Goal: Register for event/course

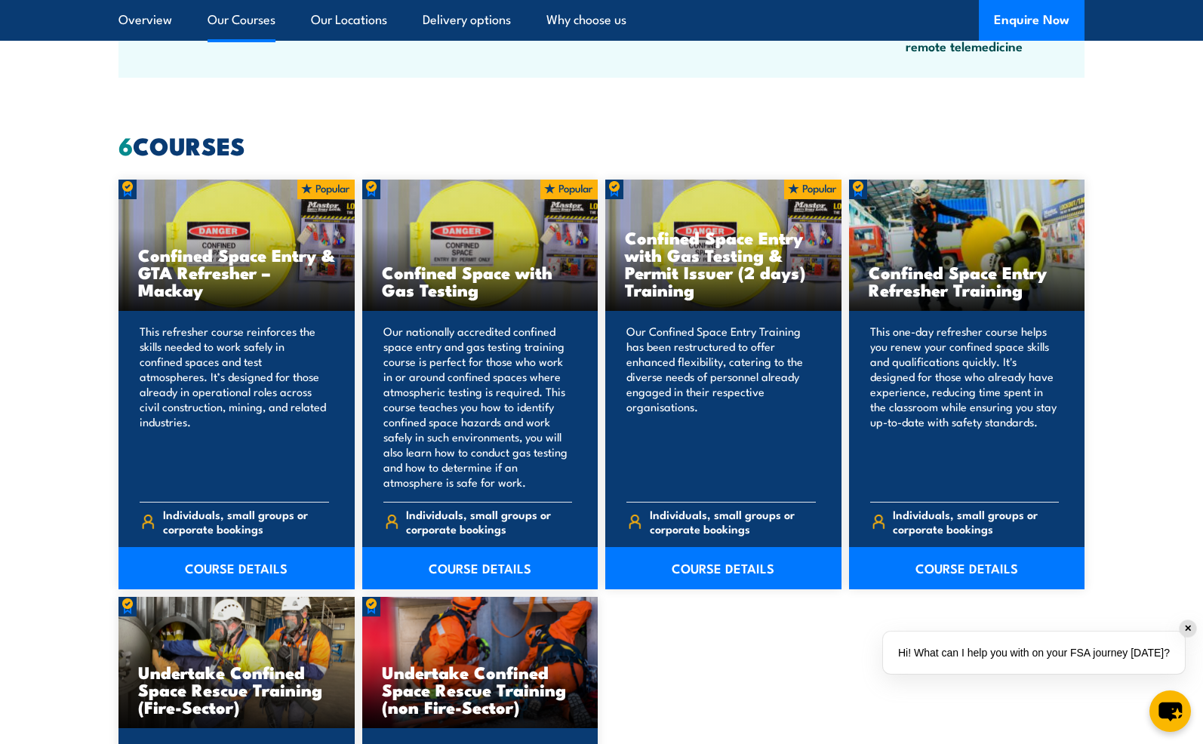
scroll to position [1105, 0]
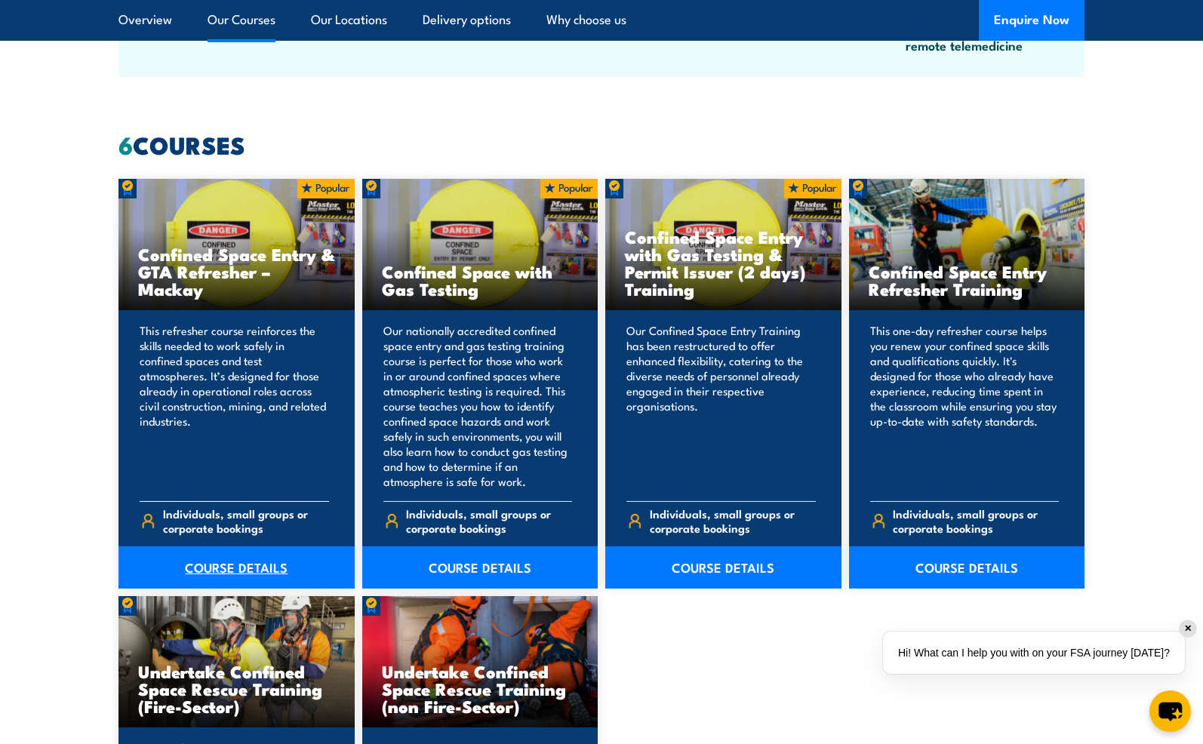
click at [227, 561] on link "COURSE DETAILS" at bounding box center [237, 567] width 236 height 42
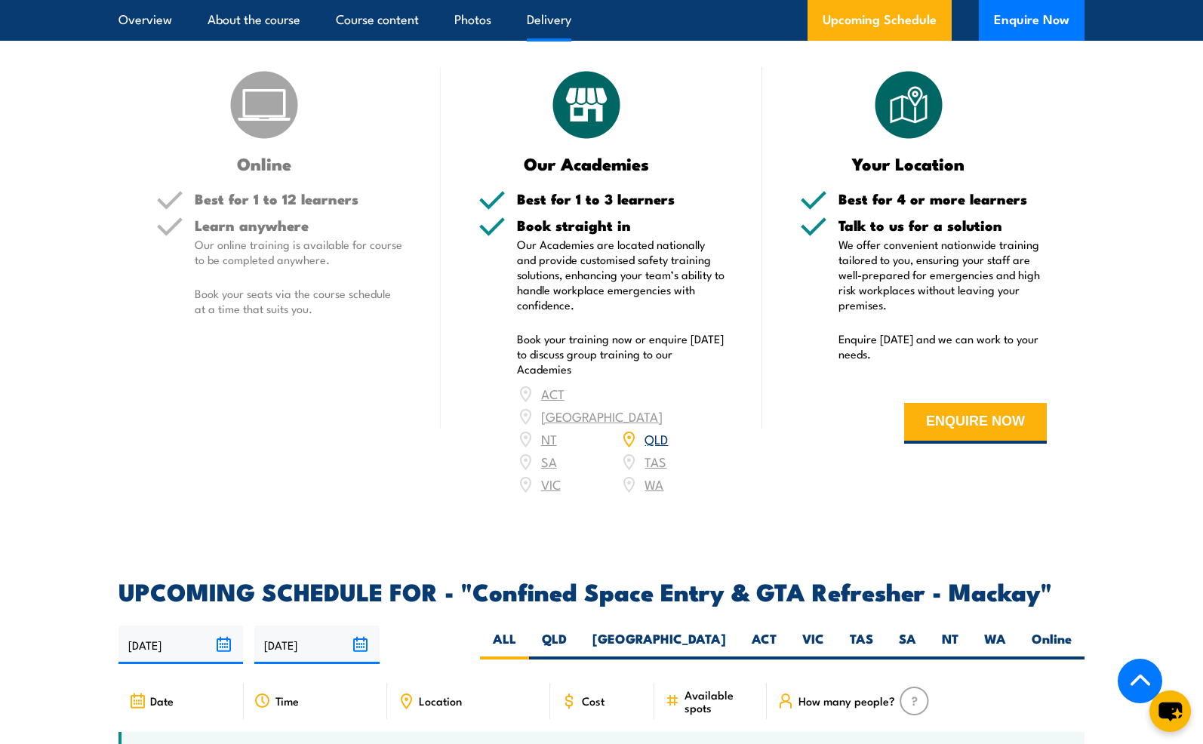
scroll to position [1866, 0]
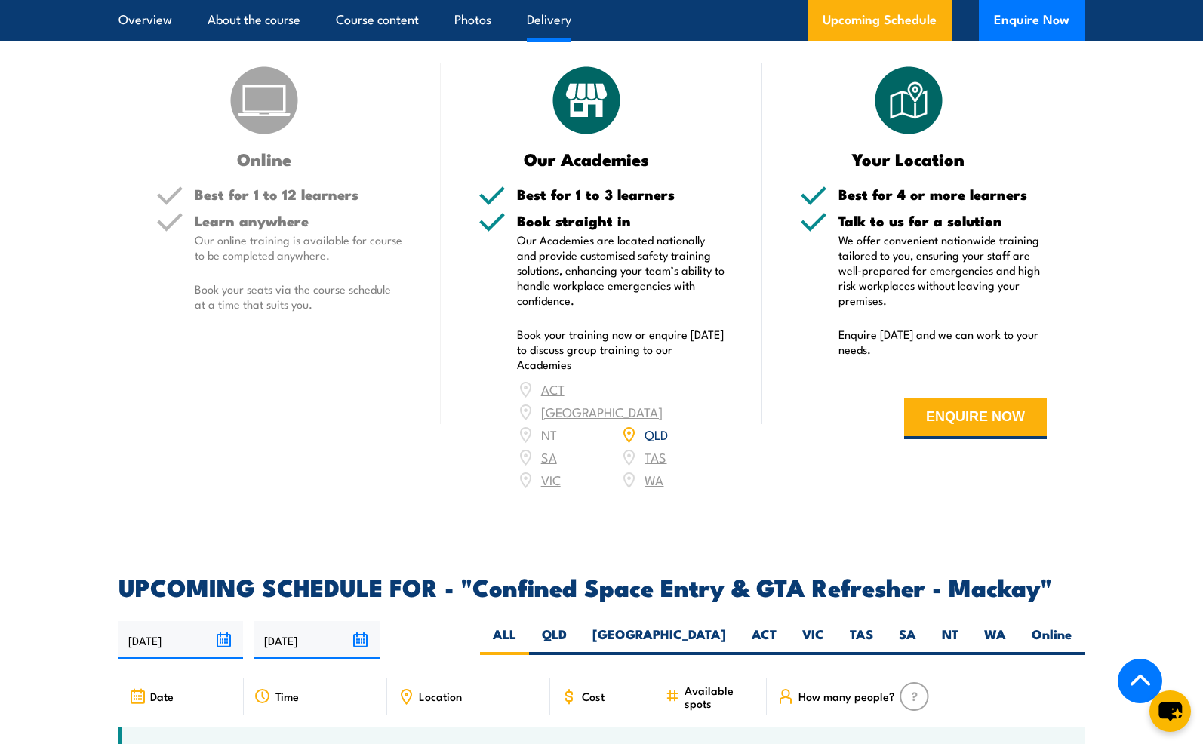
click at [548, 491] on div "ACT NSW NT QLD SA TAS VIC WA" at bounding box center [621, 434] width 208 height 113
click at [471, 493] on div "Our Academies Best for 1 to 3 learners Book straight in Our Academies are locat…" at bounding box center [602, 287] width 322 height 448
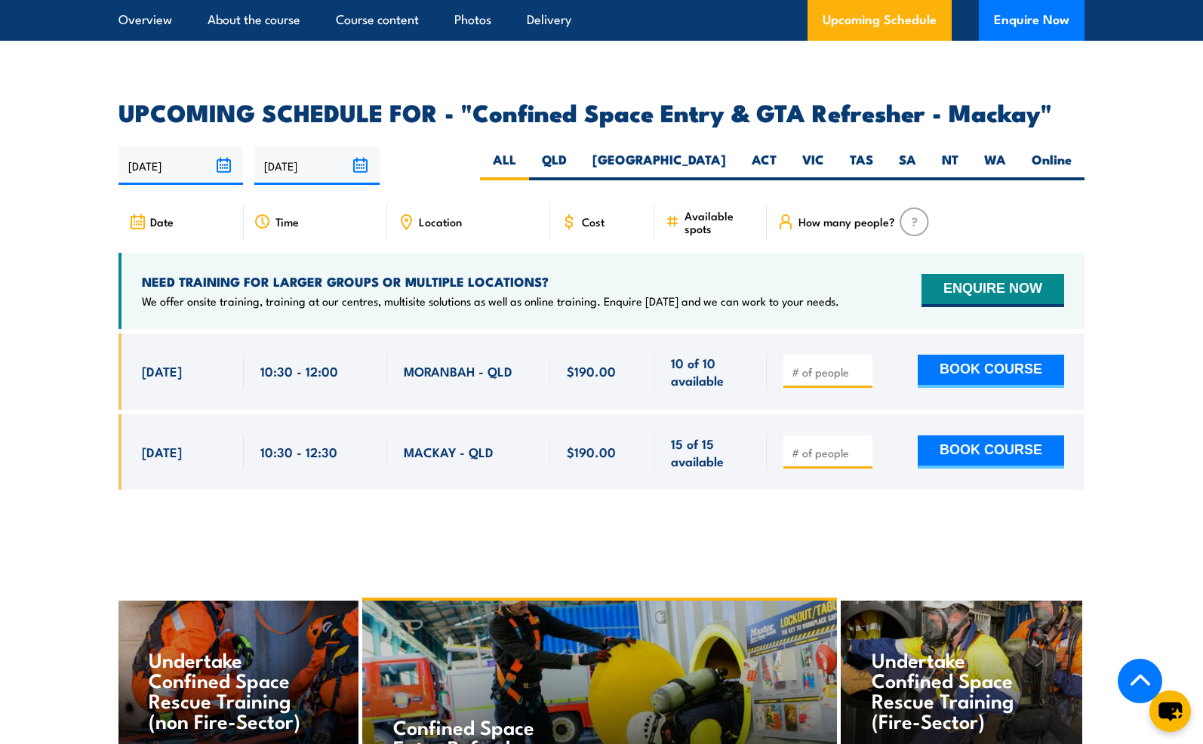
scroll to position [2342, 0]
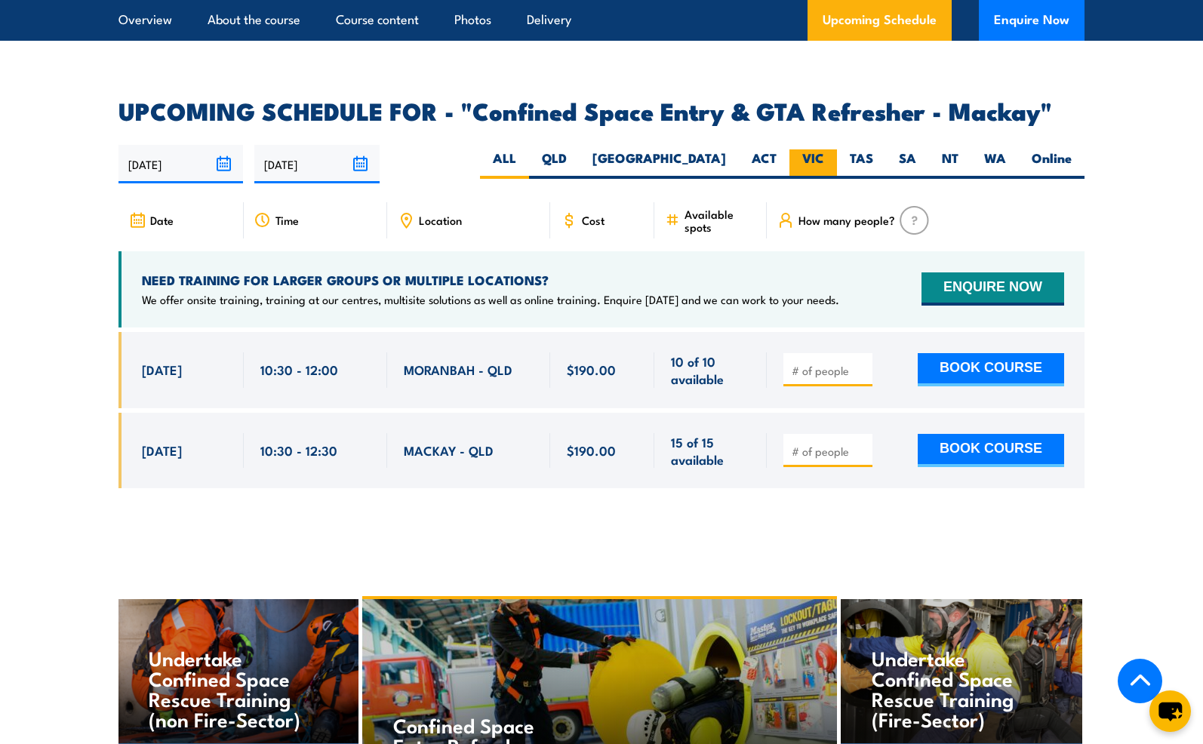
click at [813, 171] on label "VIC" at bounding box center [814, 163] width 48 height 29
click at [824, 159] on input "VIC" at bounding box center [829, 154] width 10 height 10
radio input "true"
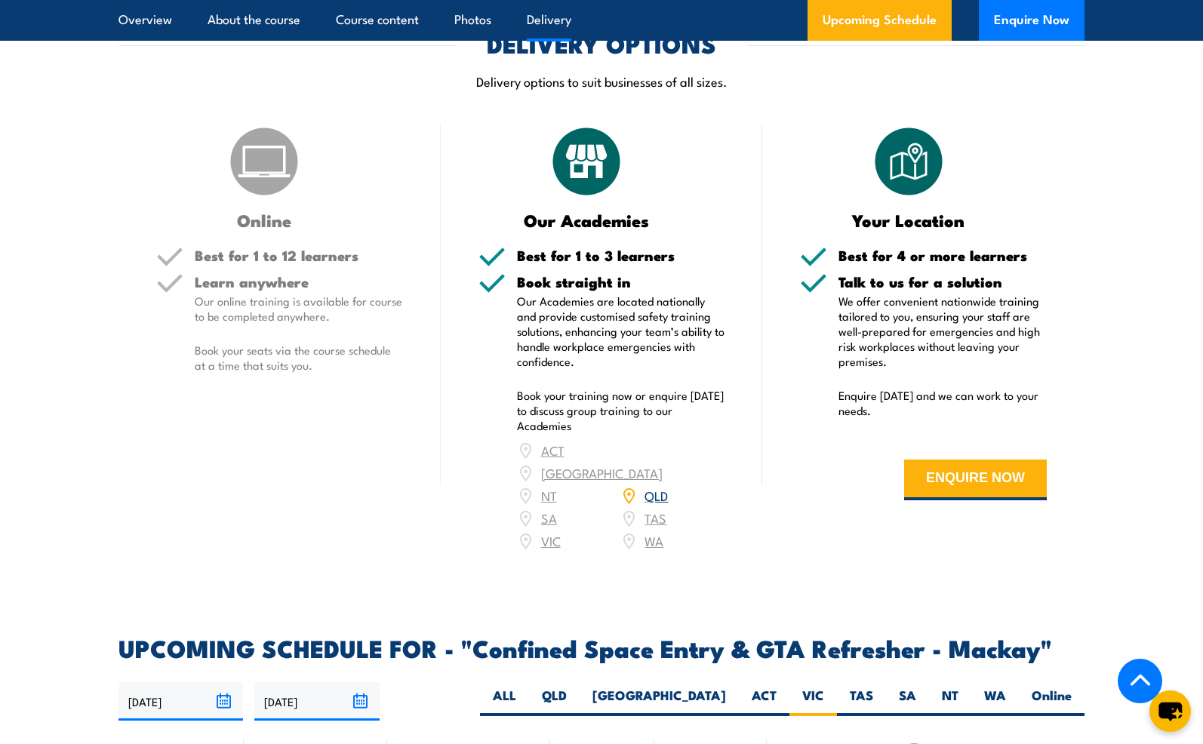
scroll to position [1798, 0]
